Goal: Task Accomplishment & Management: Manage account settings

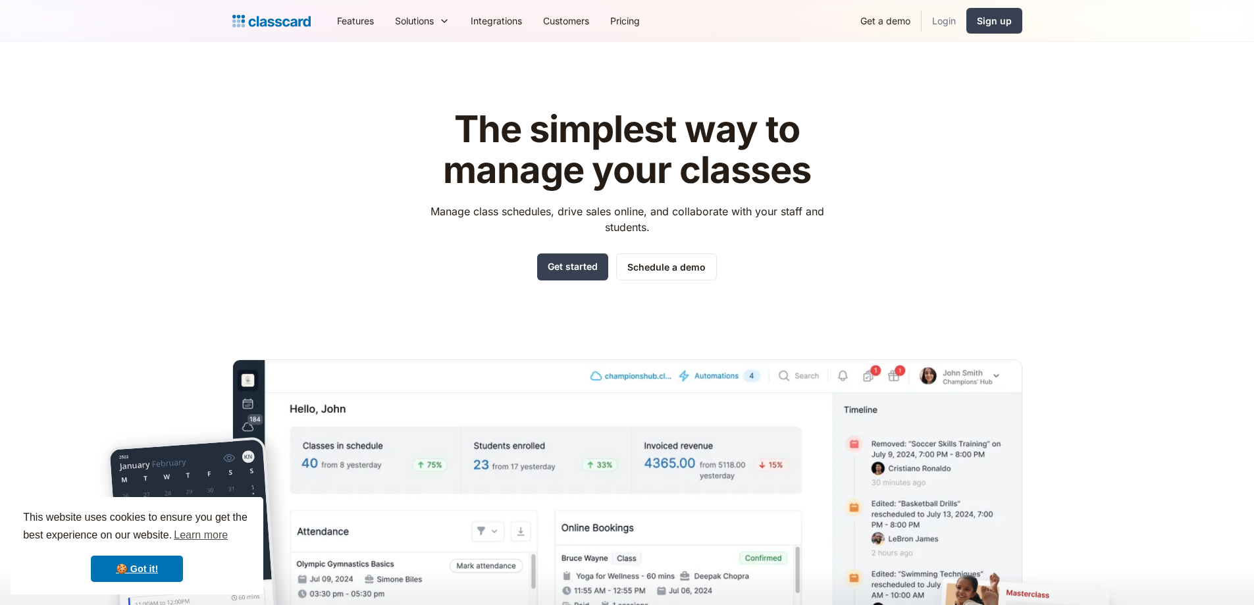
click at [938, 20] on link "Login" at bounding box center [943, 21] width 45 height 30
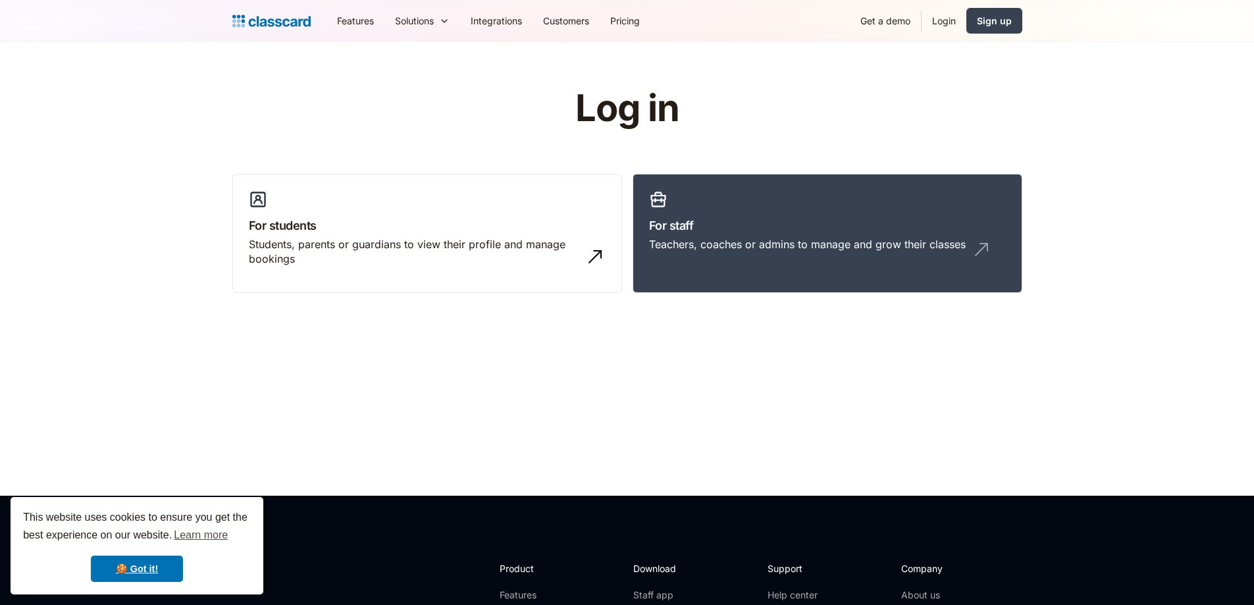
click at [784, 146] on div "Log in For students Students, parents or guardians to view their profile and ma…" at bounding box center [627, 195] width 790 height 215
click at [889, 262] on link "For staff Teachers, coaches or admins to manage and grow their classes" at bounding box center [827, 234] width 390 height 120
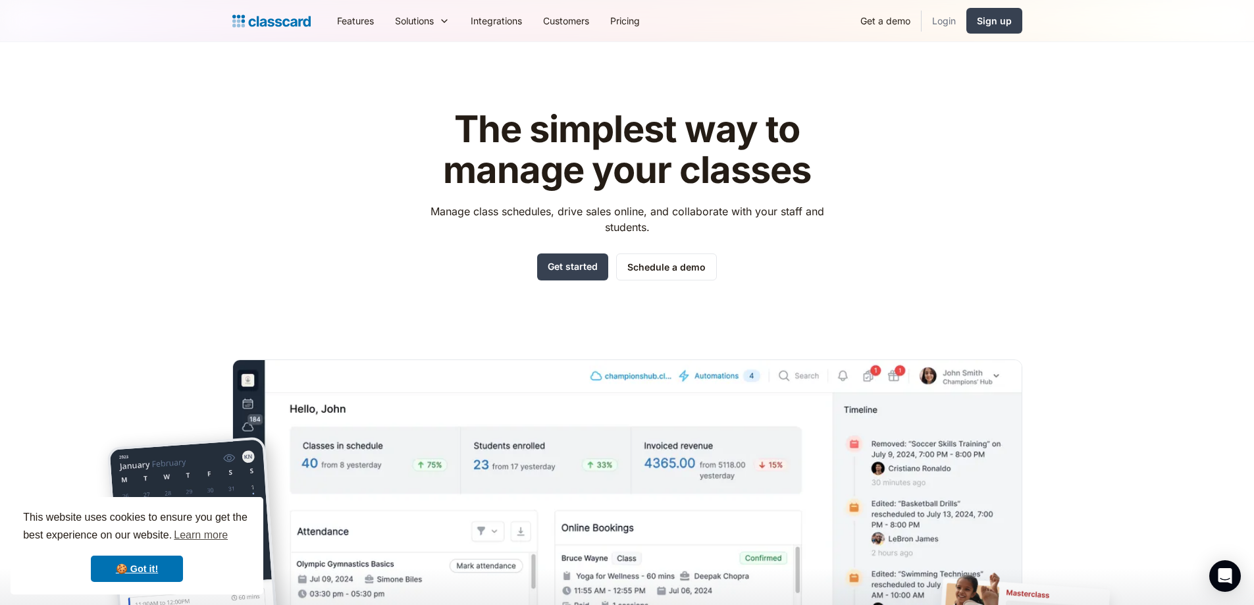
click at [946, 22] on link "Login" at bounding box center [943, 21] width 45 height 30
